Goal: Task Accomplishment & Management: Manage account settings

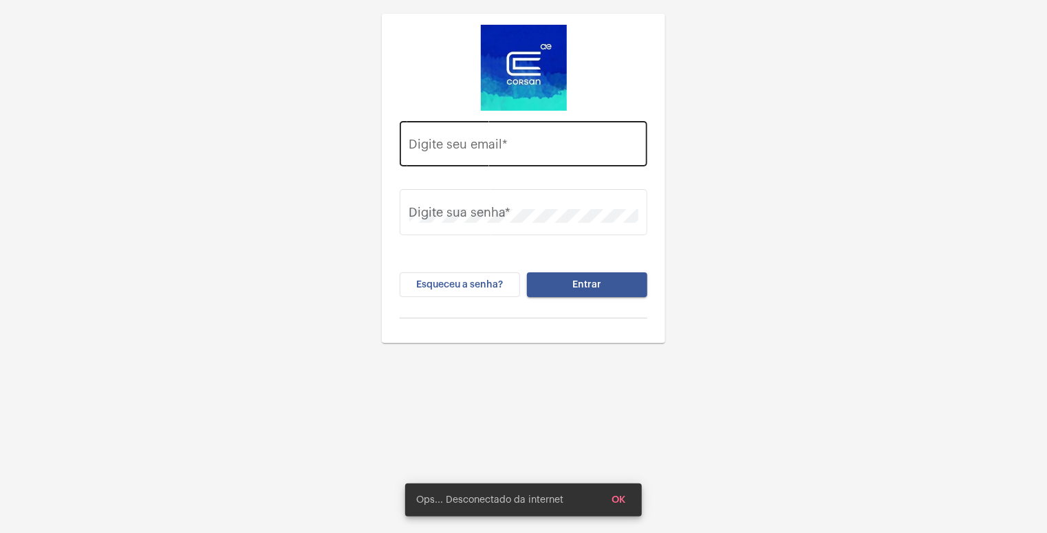
click at [541, 131] on div "Digite seu email *" at bounding box center [523, 142] width 229 height 49
click at [522, 147] on input "Digite seu email *" at bounding box center [523, 147] width 229 height 14
type input "daisy.muller@explorercallcenter.com.br"
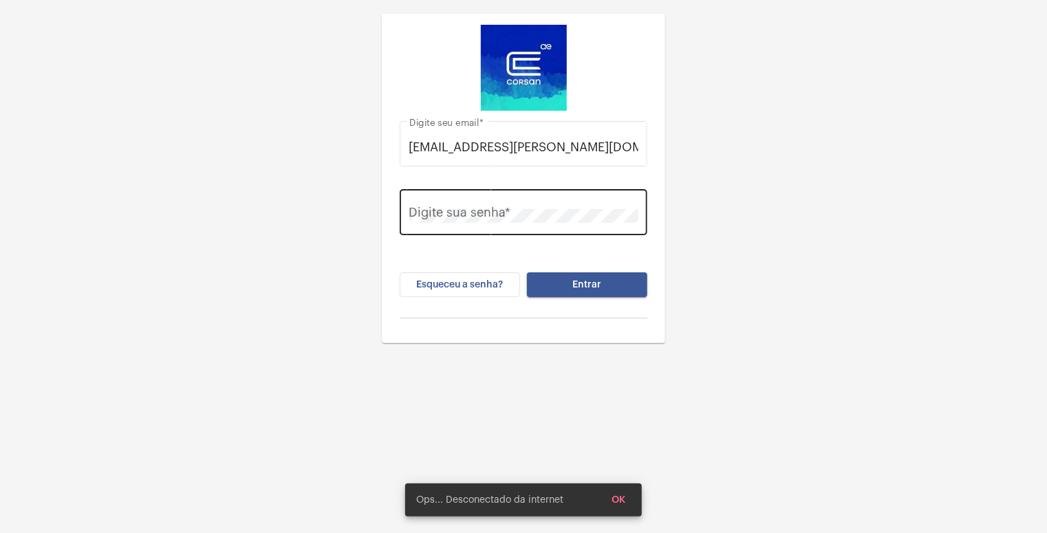
click at [487, 206] on div "Digite sua senha *" at bounding box center [523, 210] width 229 height 49
click at [527, 272] on button "Entrar" at bounding box center [587, 284] width 120 height 25
